Goal: Information Seeking & Learning: Learn about a topic

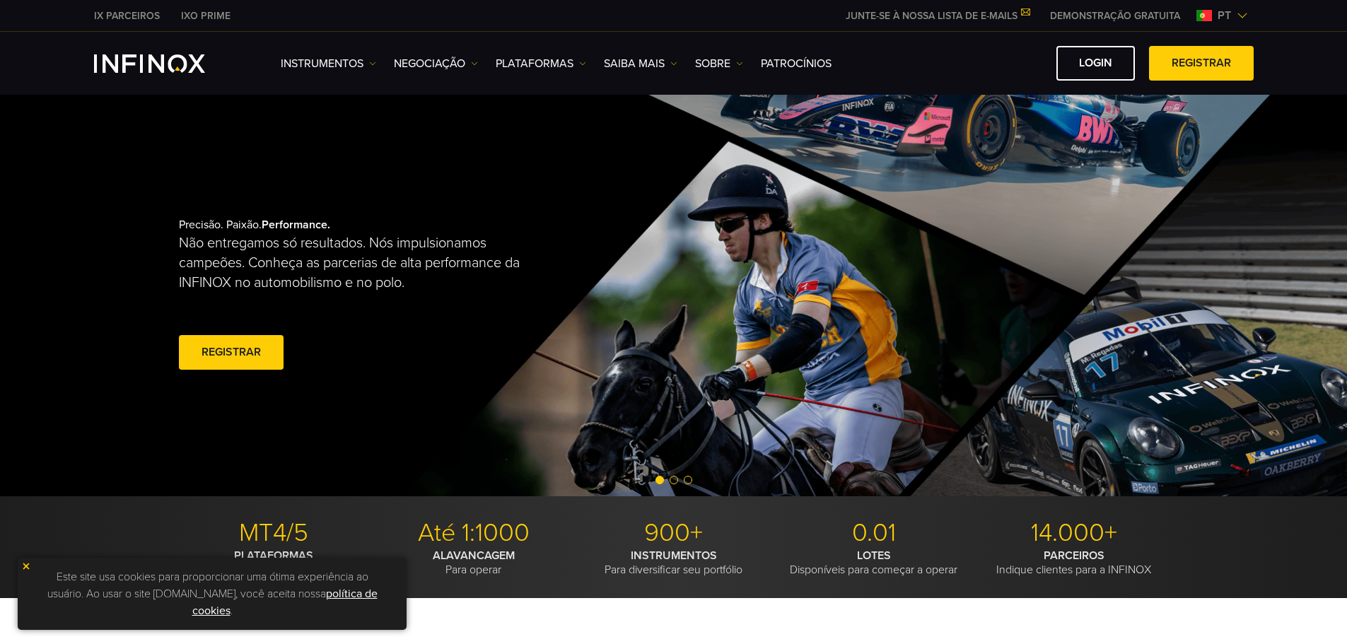
click at [1103, 13] on link "DEMONSTRAÇÃO GRATUITA" at bounding box center [1114, 15] width 151 height 15
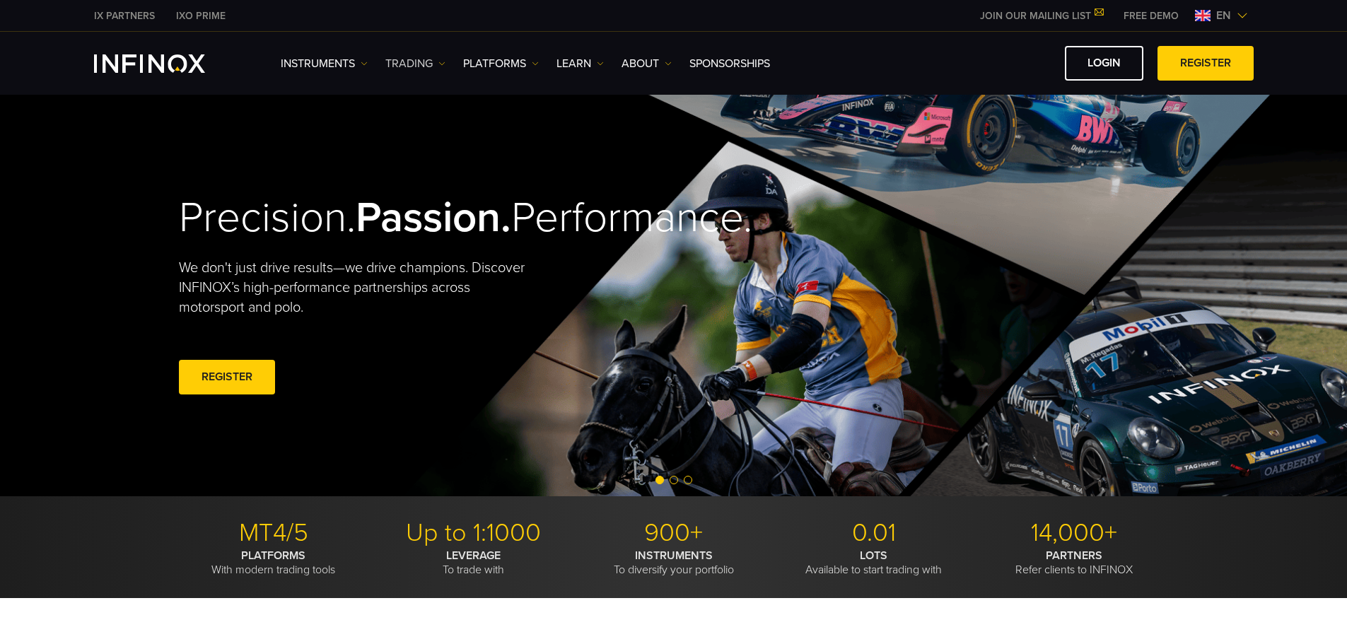
click at [399, 71] on link "TRADING" at bounding box center [415, 63] width 60 height 17
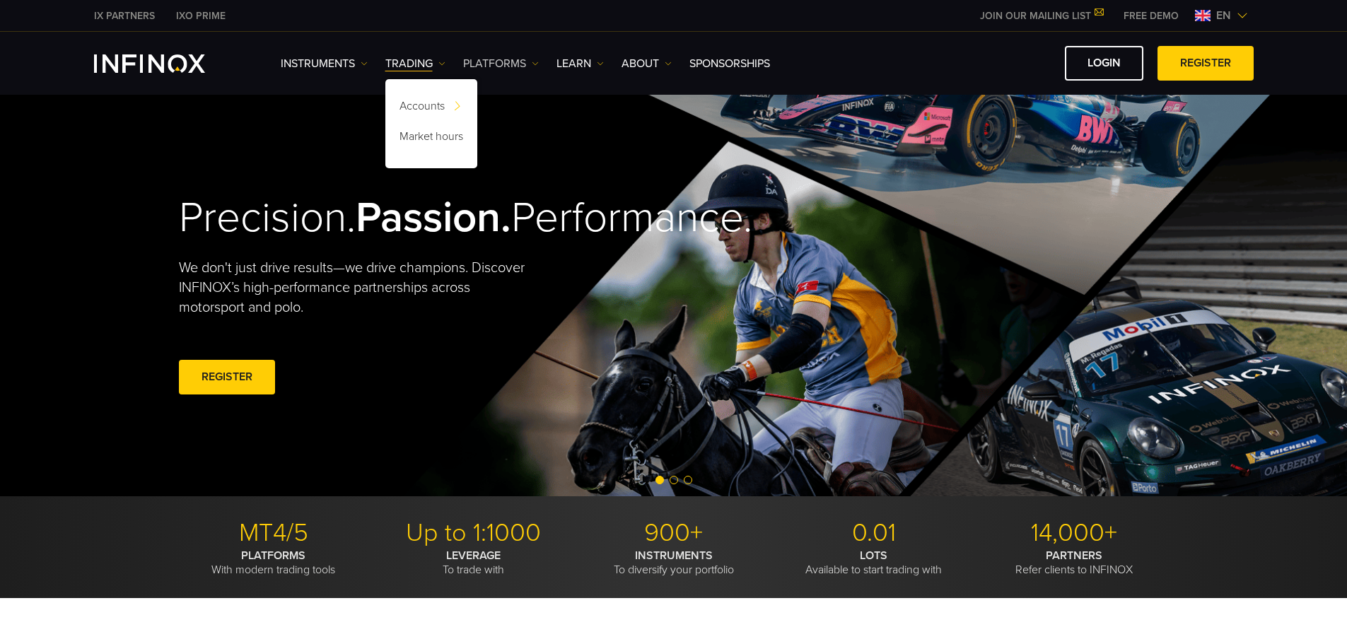
click at [474, 64] on link "PLATFORMS" at bounding box center [501, 63] width 76 height 17
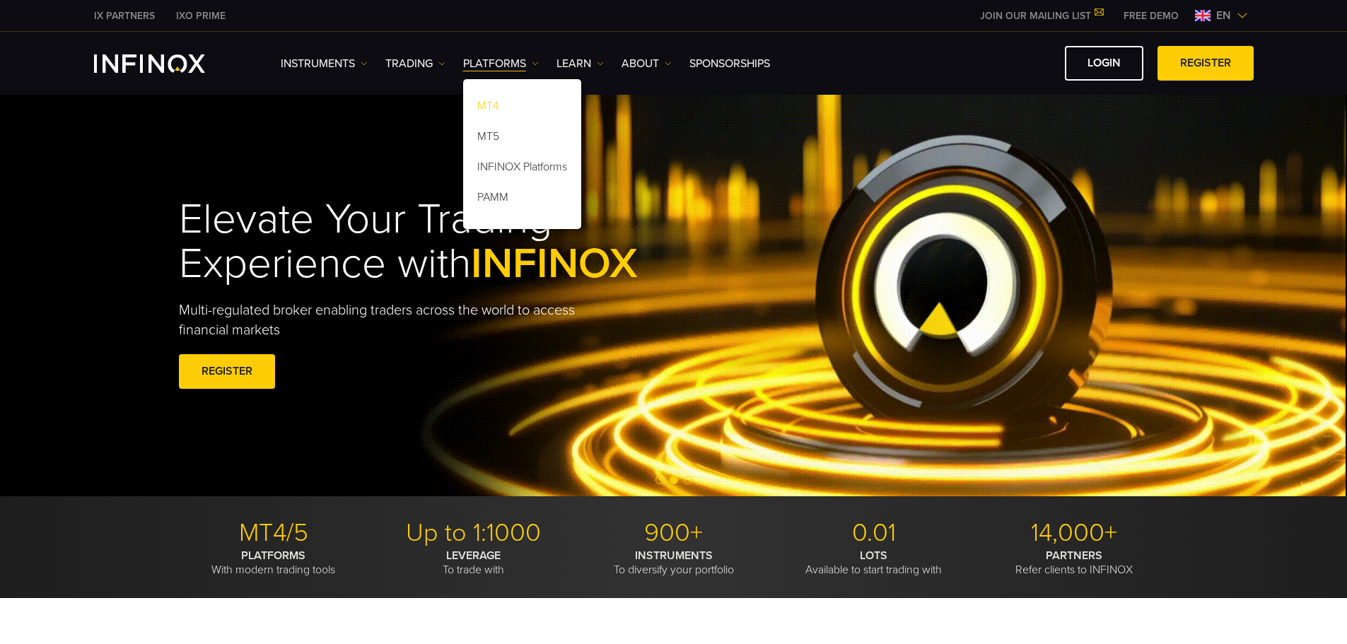
click at [494, 106] on link "MT4" at bounding box center [522, 108] width 118 height 30
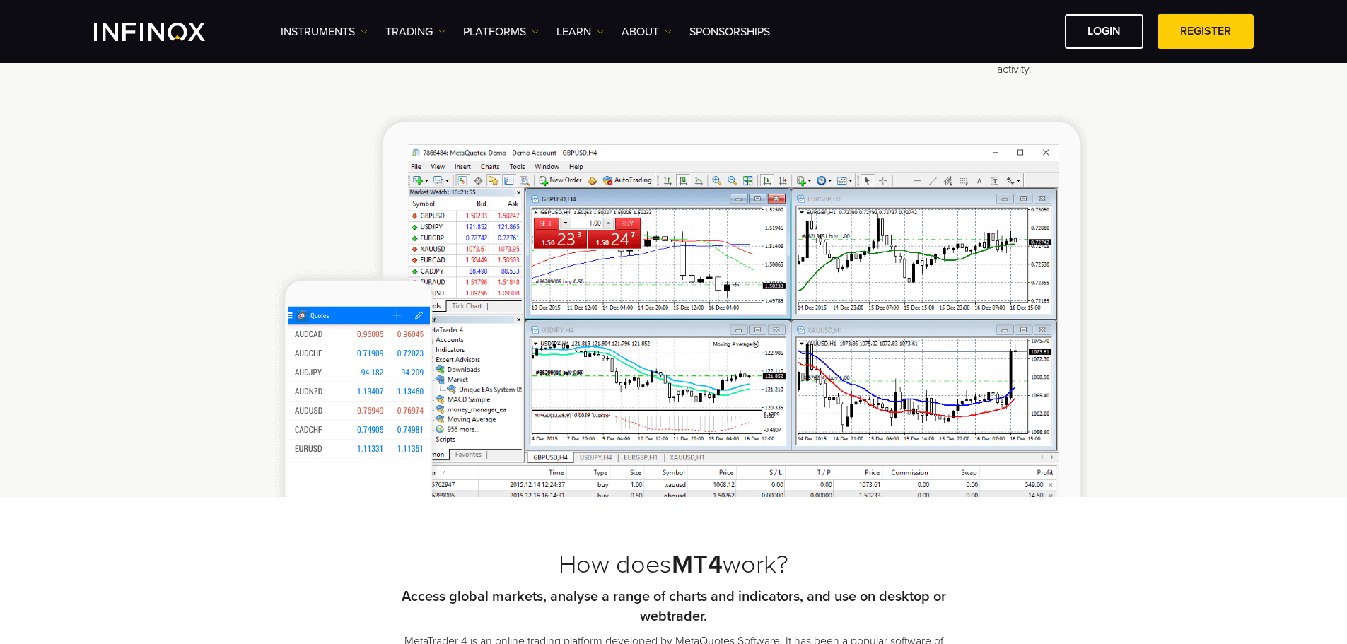
scroll to position [636, 0]
